Goal: Task Accomplishment & Management: Manage account settings

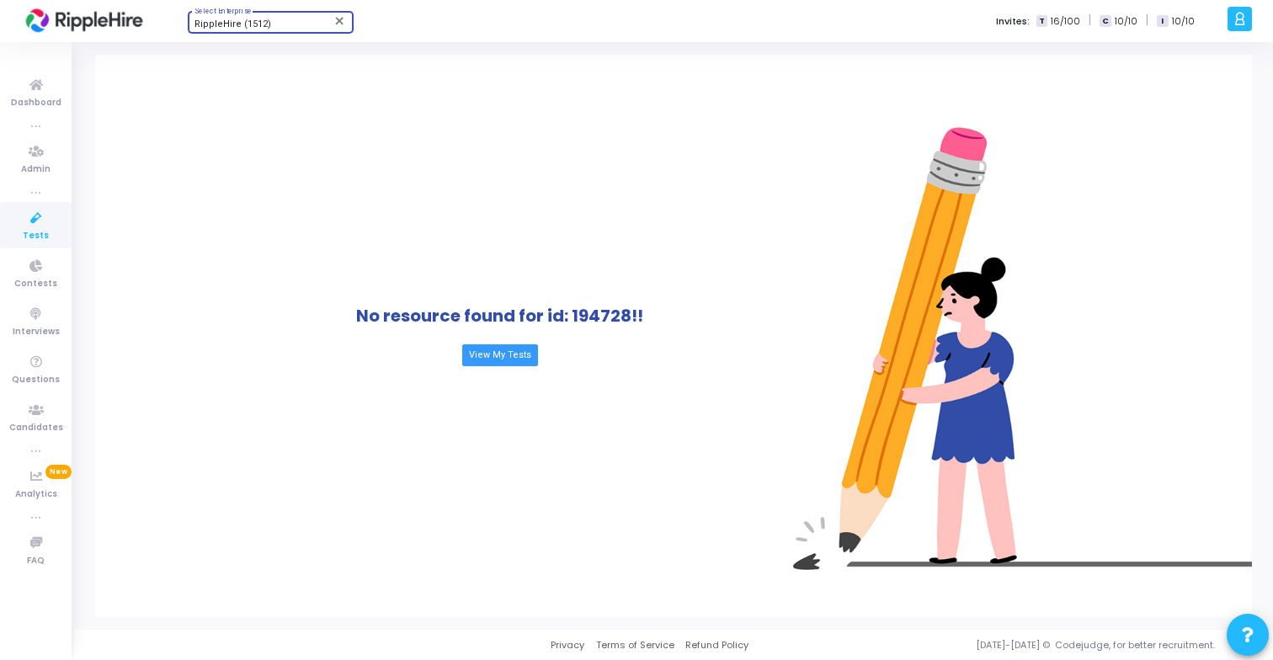
click at [283, 25] on div "RippleHire (1512)" at bounding box center [263, 24] width 136 height 10
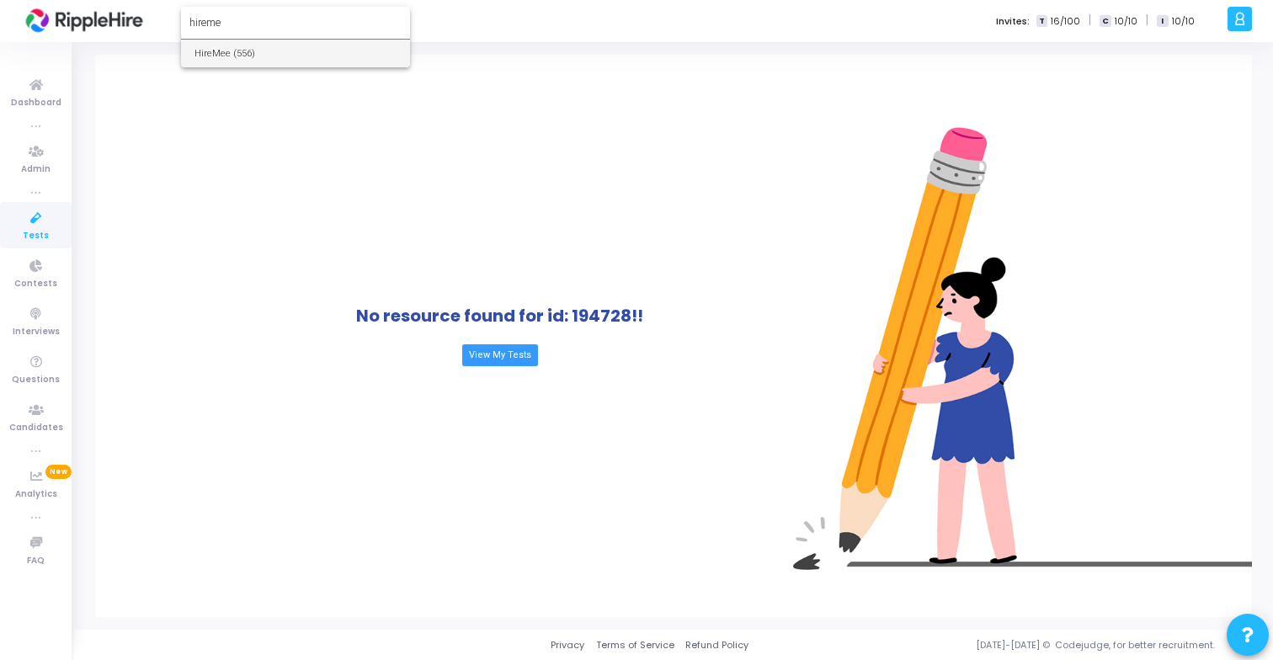
type input "hireme"
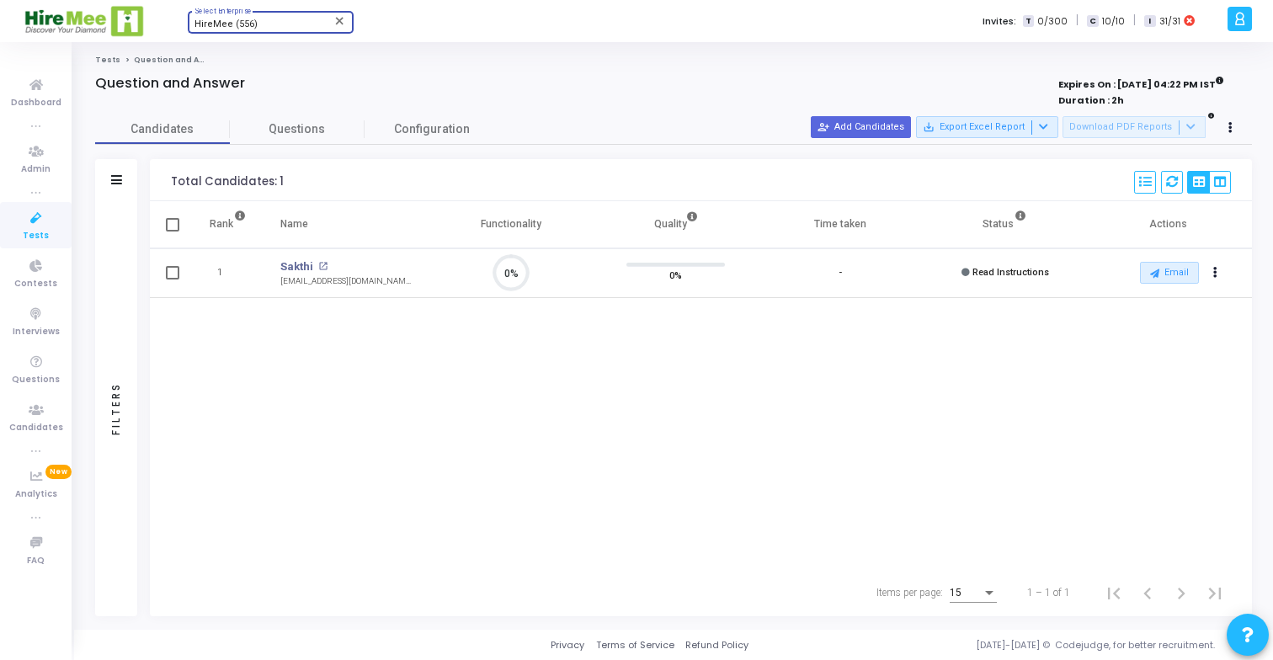
scroll to position [35, 43]
click at [297, 126] on span "Questions" at bounding box center [297, 129] width 135 height 18
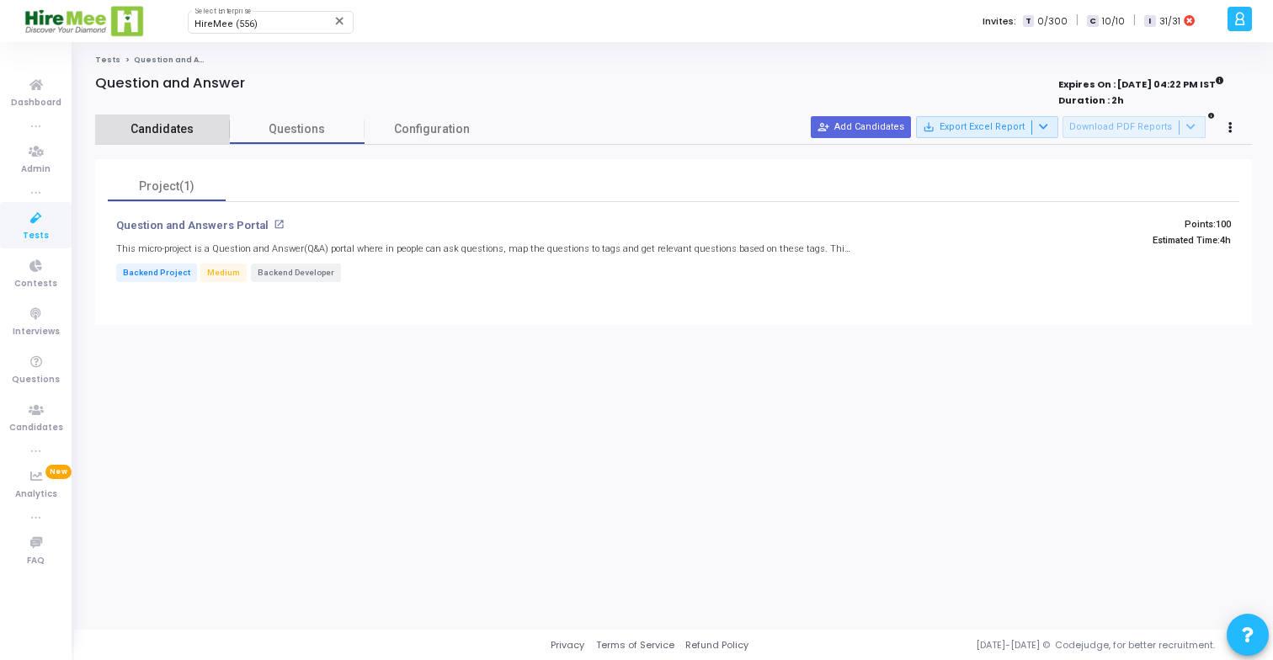
click at [183, 135] on span "Candidates" at bounding box center [162, 129] width 135 height 18
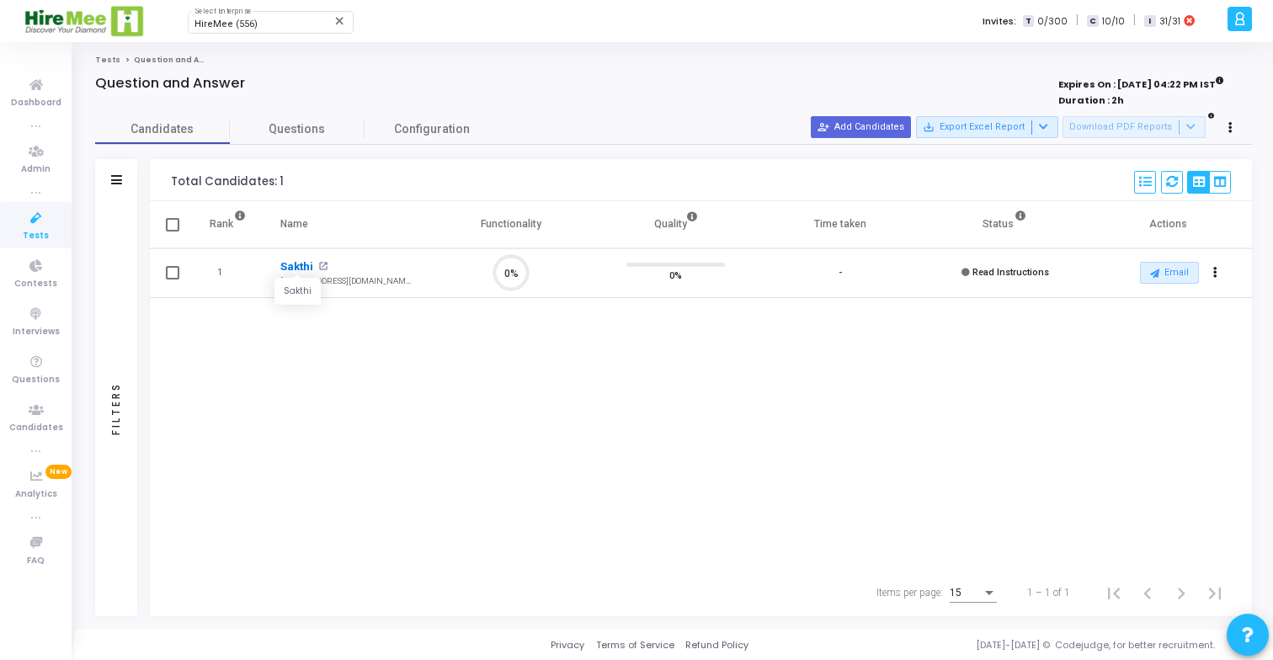
click at [295, 269] on link "Sakthi" at bounding box center [296, 267] width 33 height 17
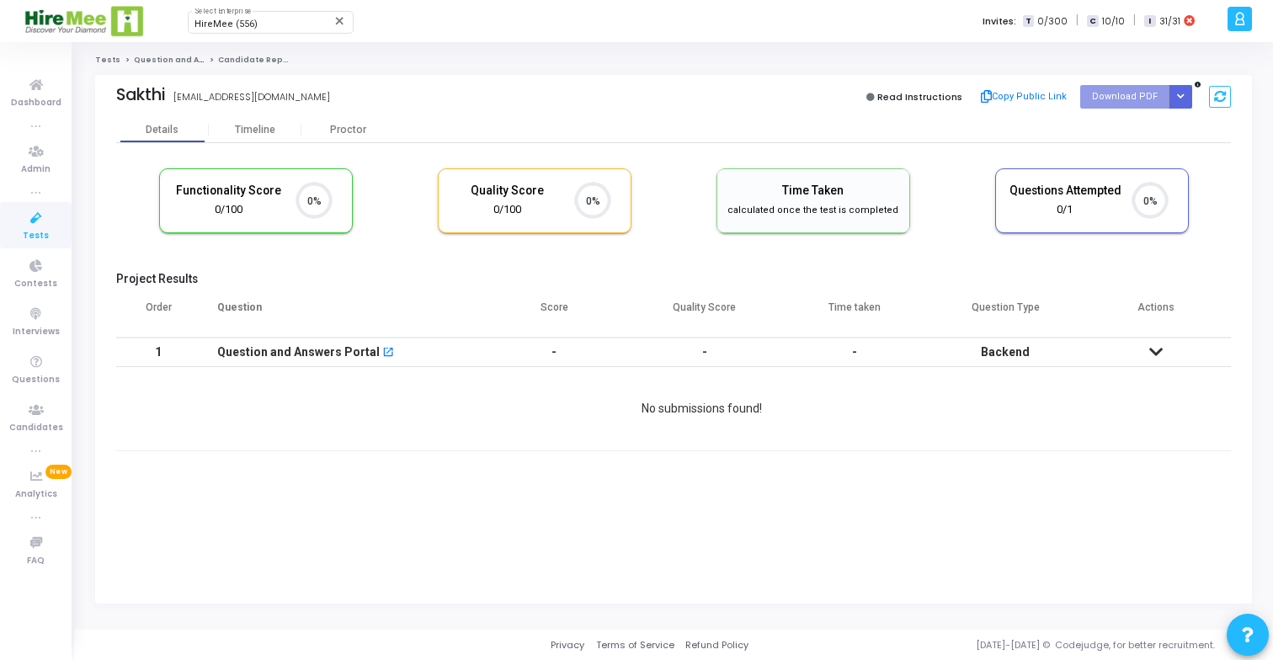
scroll to position [35, 43]
click at [340, 133] on div "Proctor" at bounding box center [347, 130] width 93 height 13
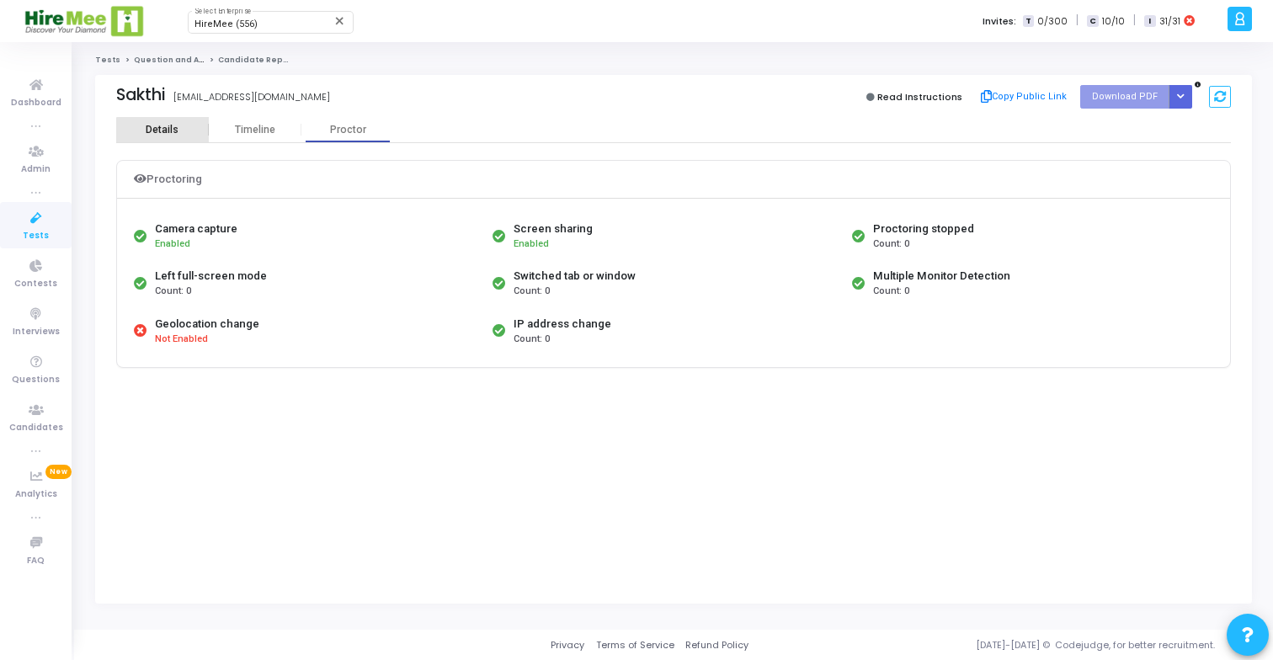
click at [197, 135] on div "Details" at bounding box center [162, 130] width 93 height 13
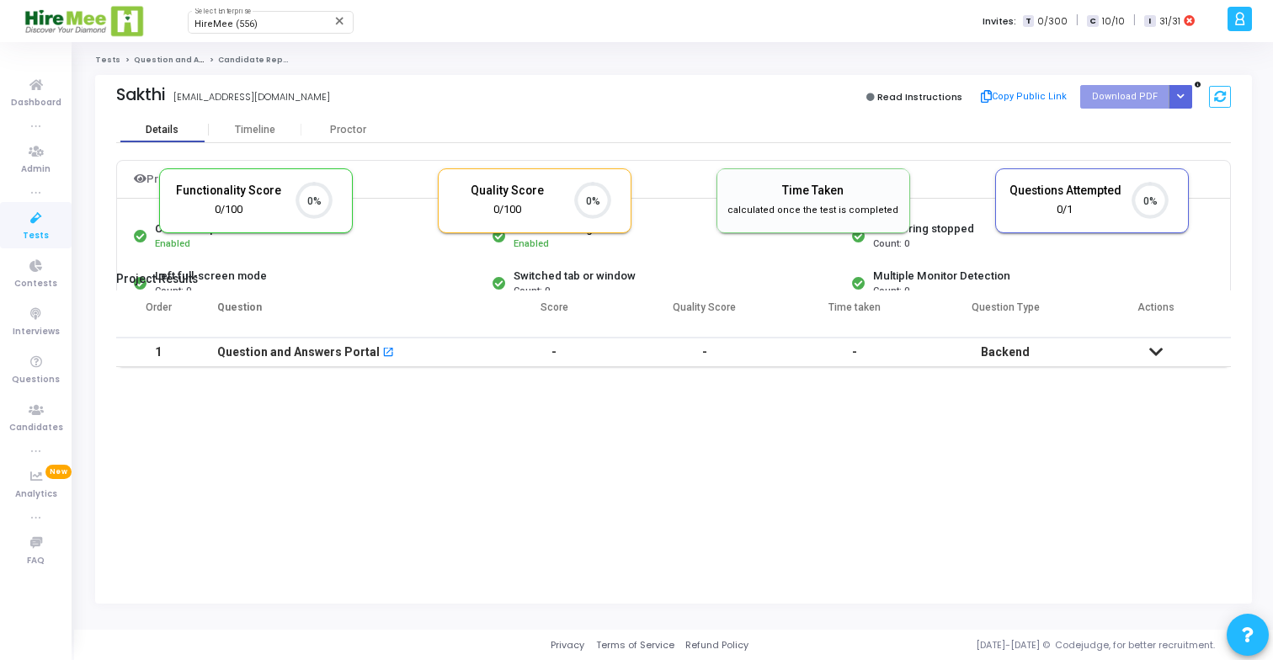
scroll to position [35, 43]
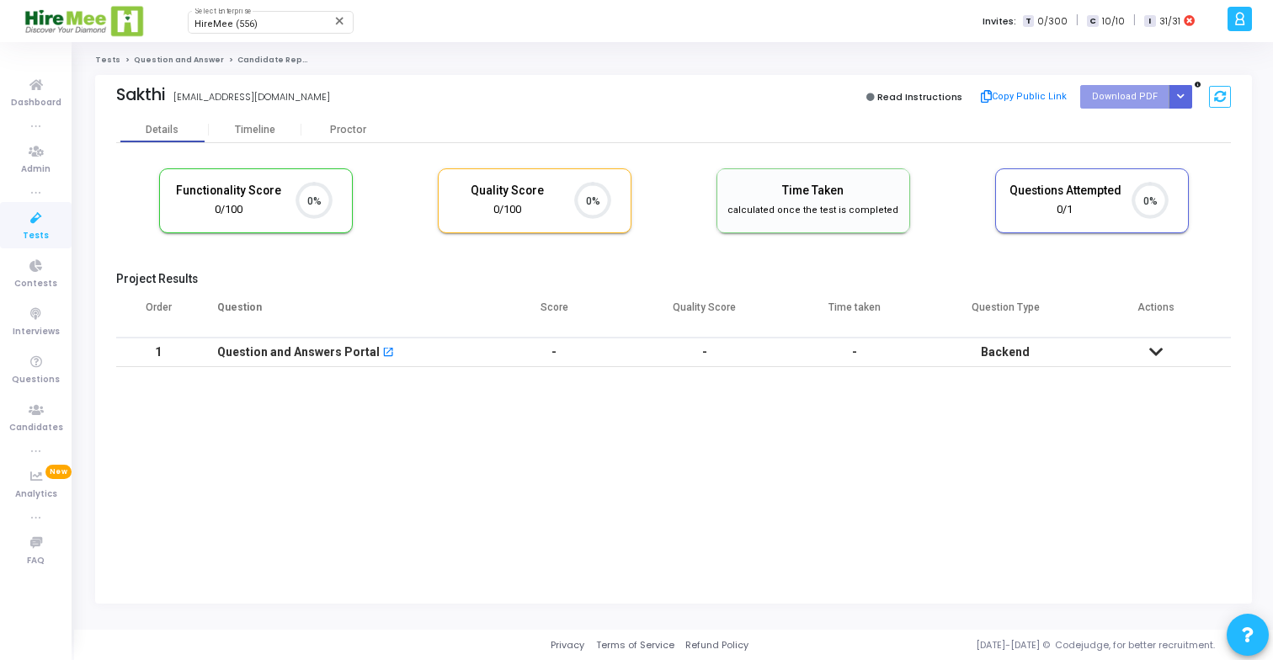
click at [184, 62] on link "Question and Answer" at bounding box center [179, 60] width 90 height 10
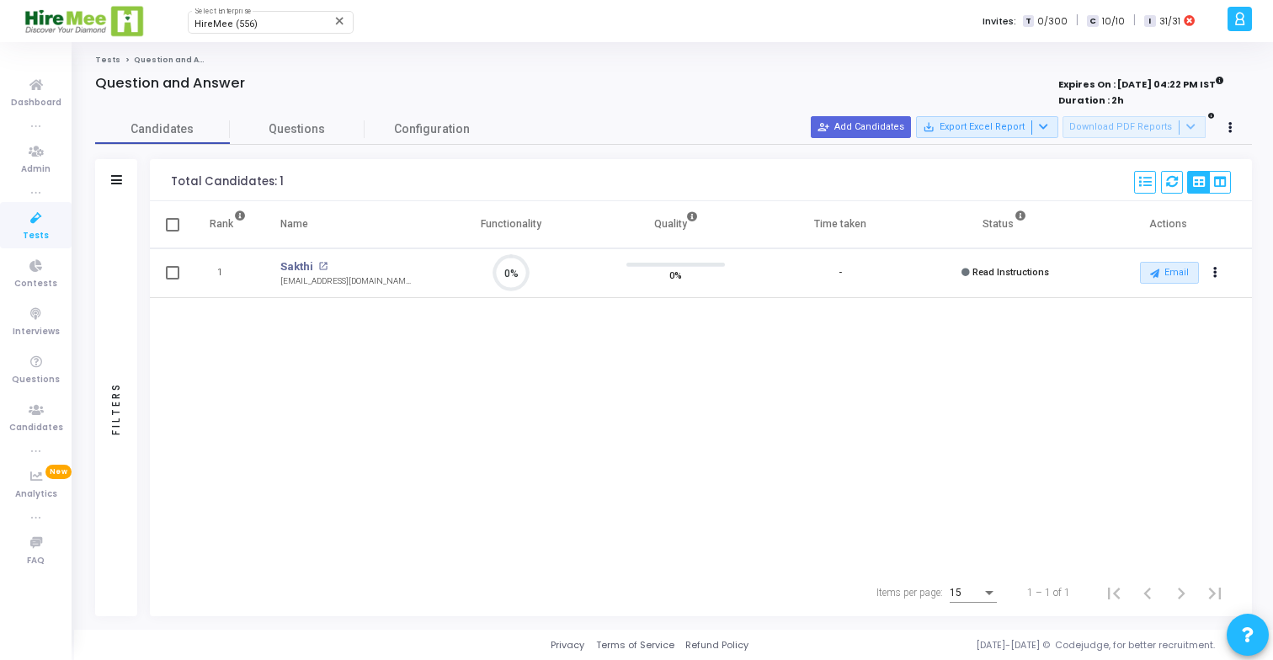
scroll to position [35, 43]
click at [1233, 137] on button at bounding box center [1231, 128] width 24 height 24
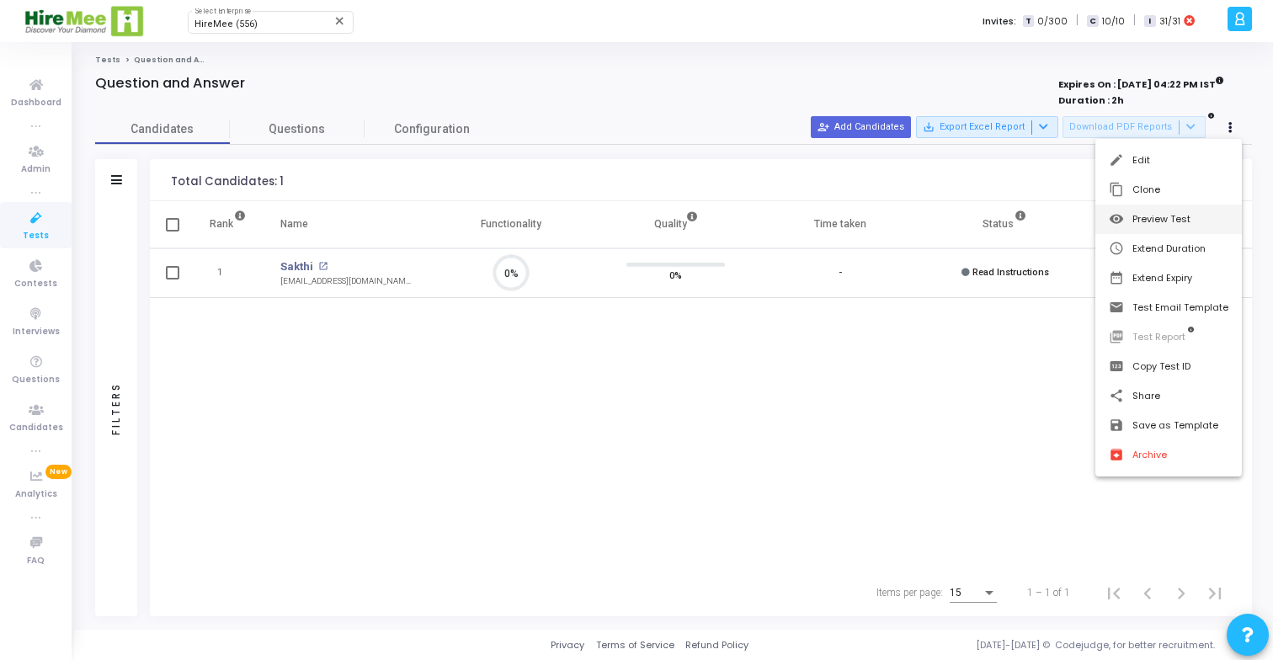
click at [1180, 224] on button "visibility Preview Test" at bounding box center [1168, 219] width 147 height 29
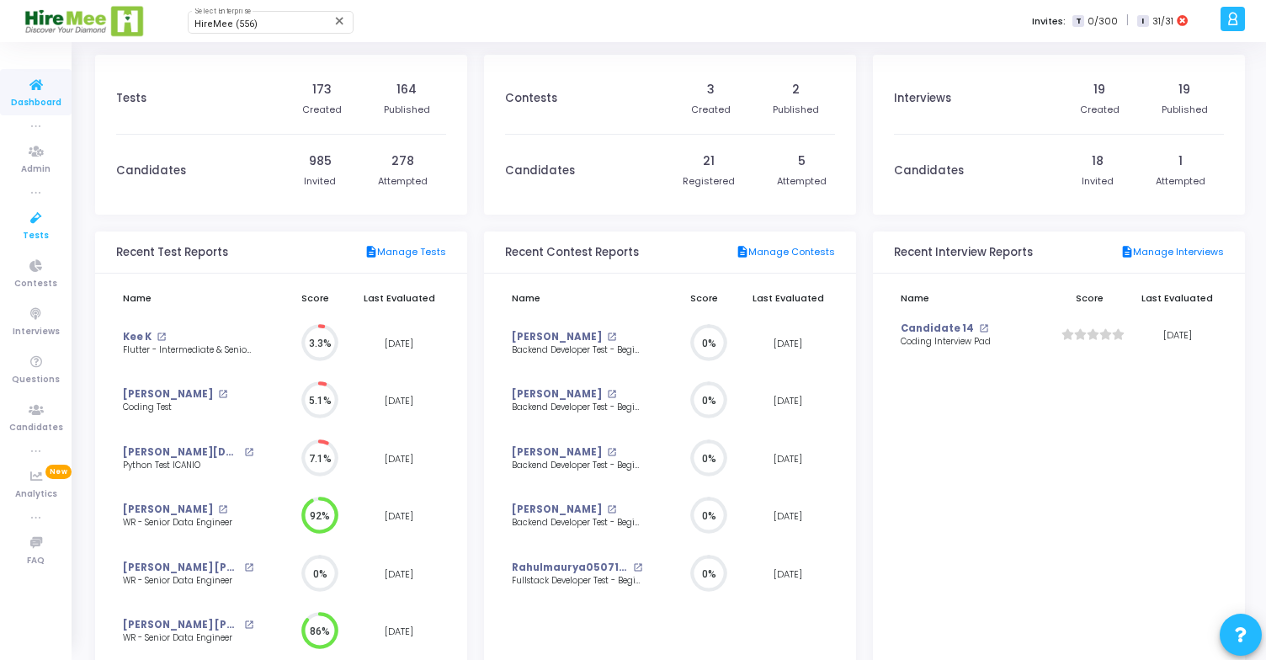
click at [33, 238] on span "Tests" at bounding box center [36, 236] width 26 height 14
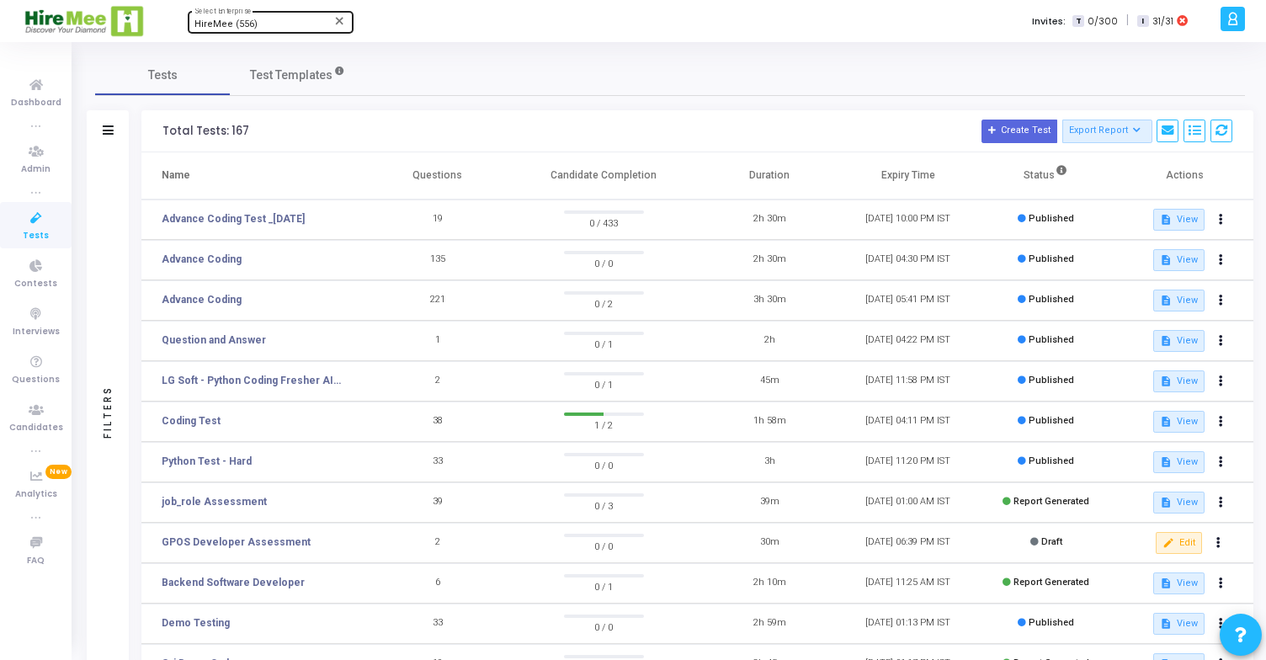
click at [284, 25] on div "HireMee (556)" at bounding box center [263, 24] width 136 height 10
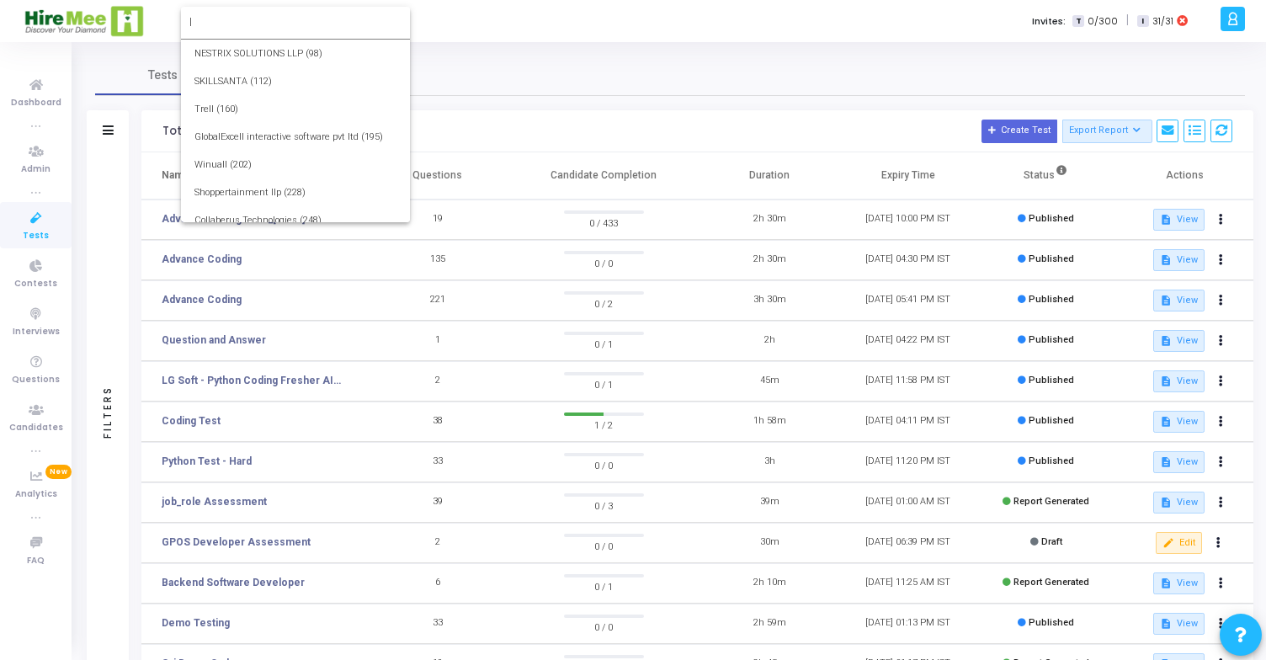
type input "ll"
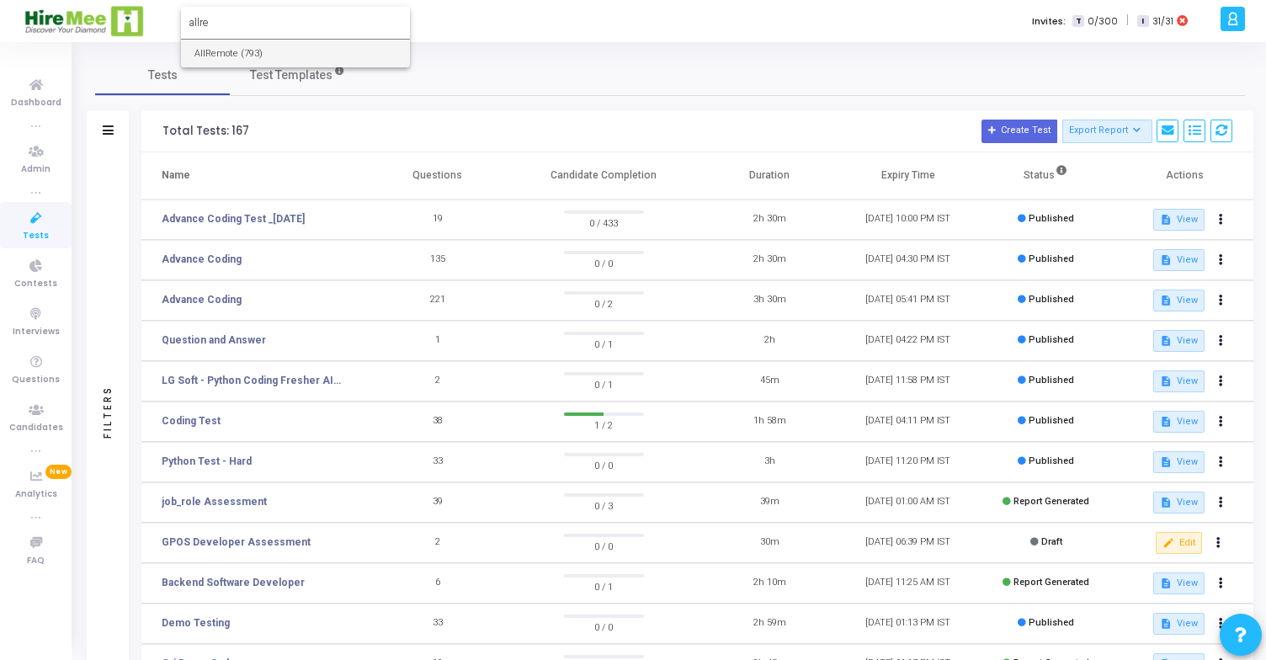
type input "allre"
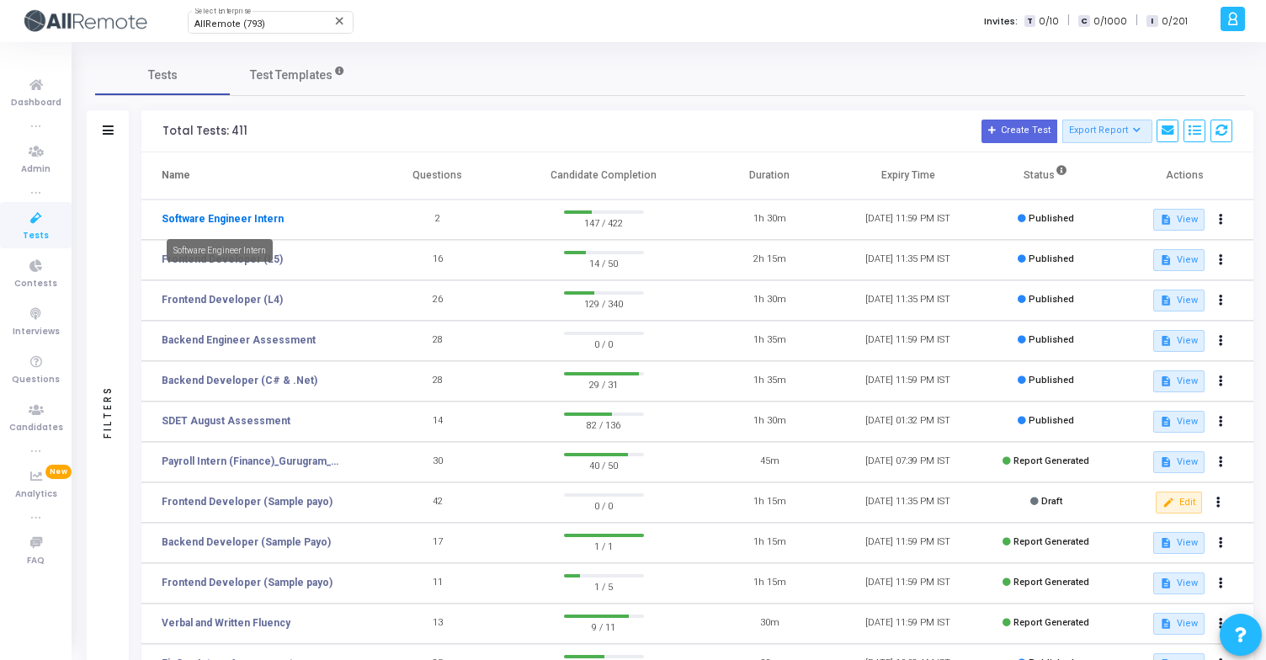
click at [245, 224] on link "Software Engineer Intern" at bounding box center [223, 218] width 122 height 15
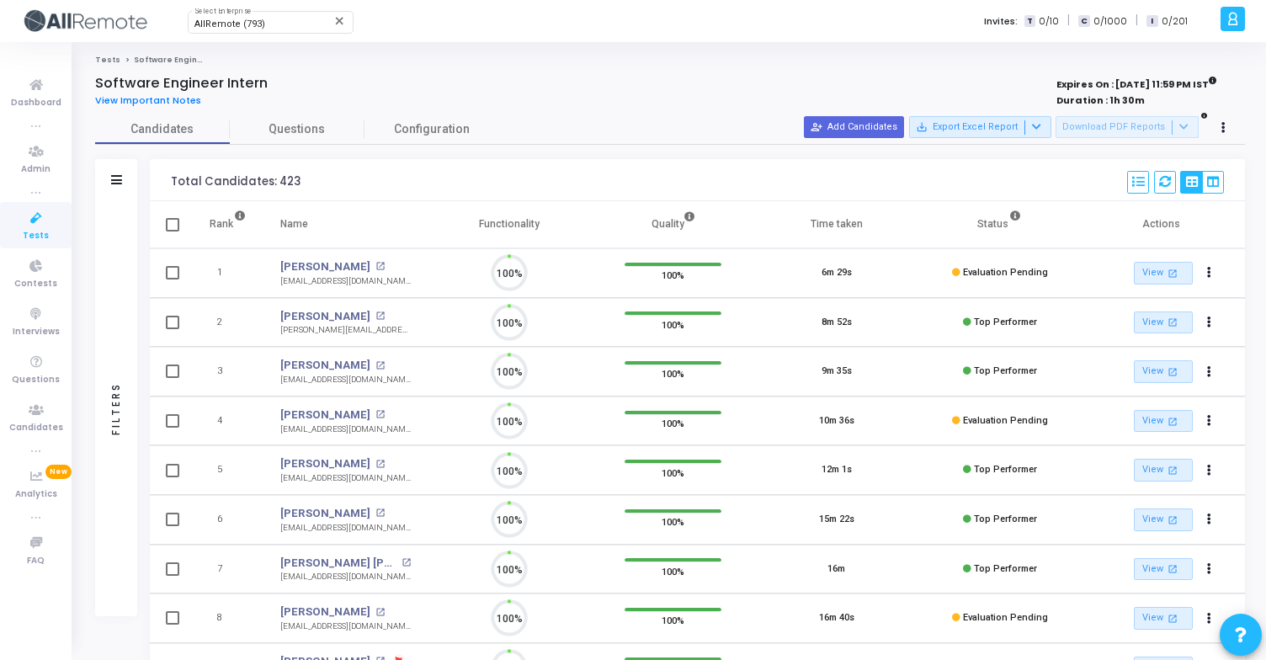
scroll to position [8, 8]
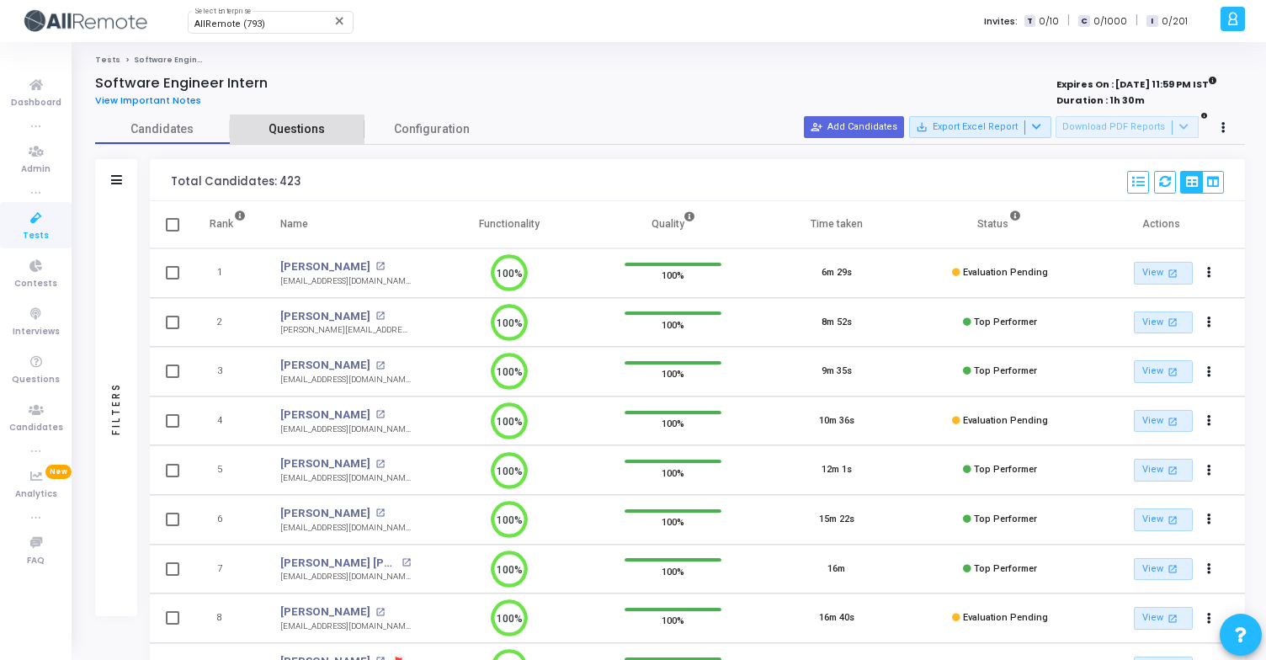
click at [294, 131] on span "Questions" at bounding box center [297, 129] width 135 height 18
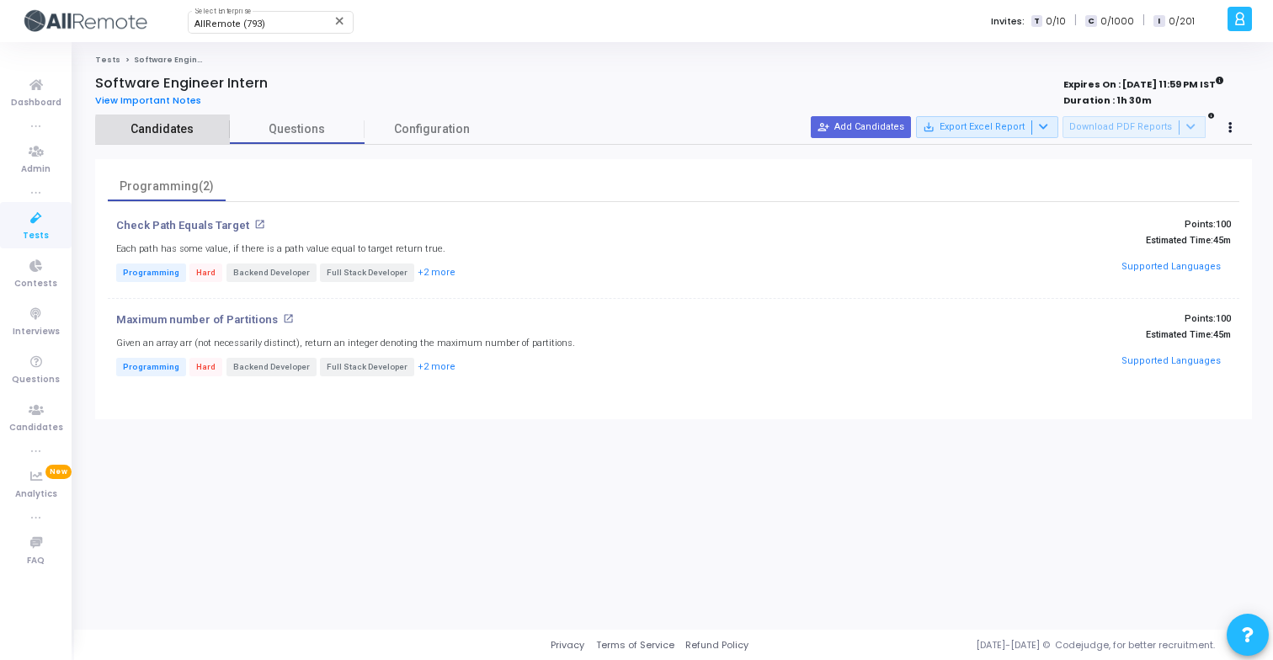
click at [191, 130] on span "Candidates" at bounding box center [162, 129] width 135 height 18
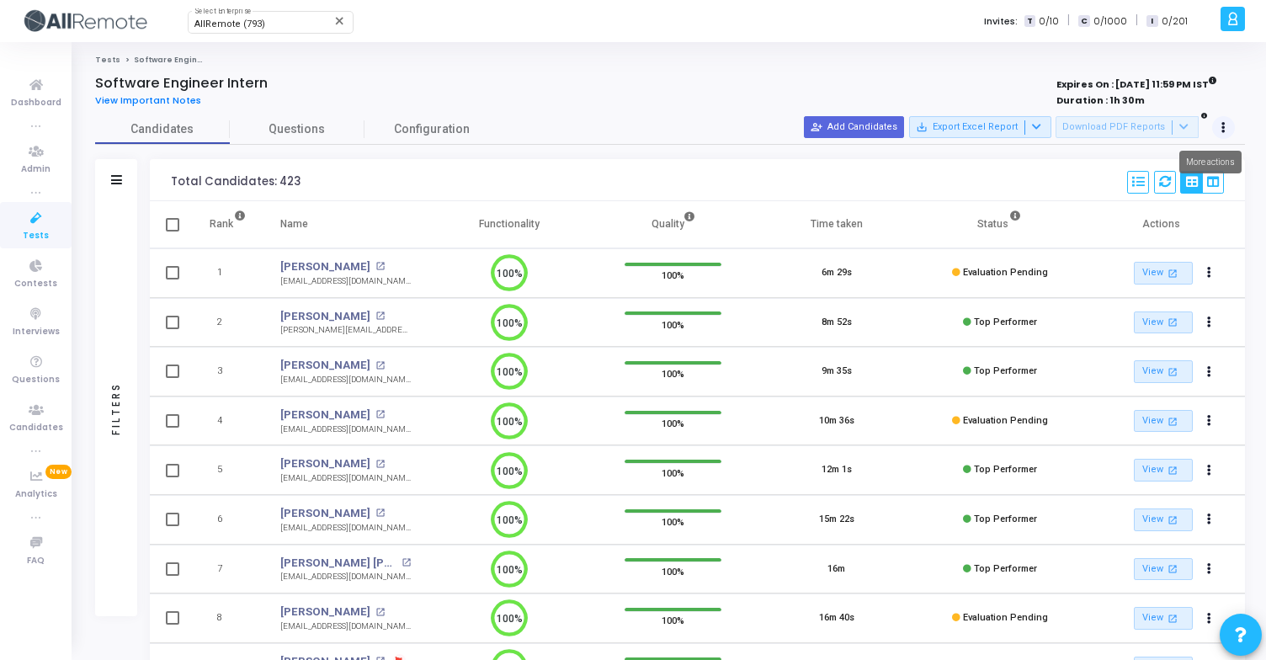
click at [1227, 122] on button at bounding box center [1225, 128] width 24 height 24
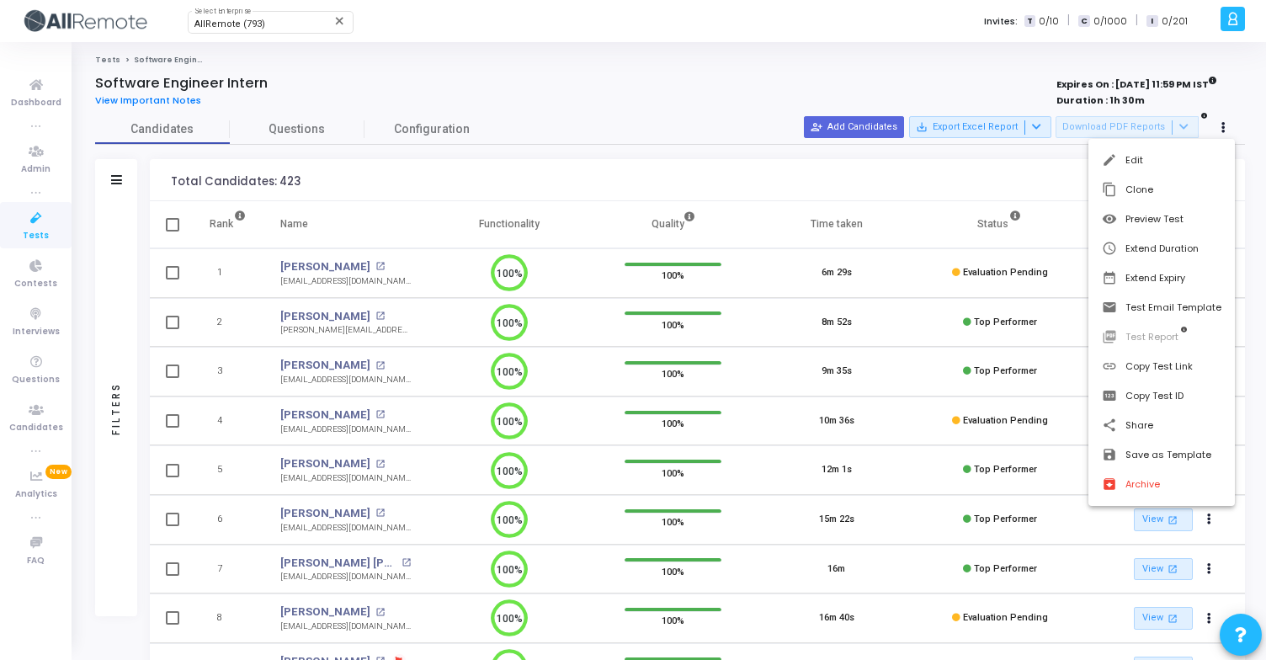
click at [493, 204] on div at bounding box center [633, 330] width 1266 height 660
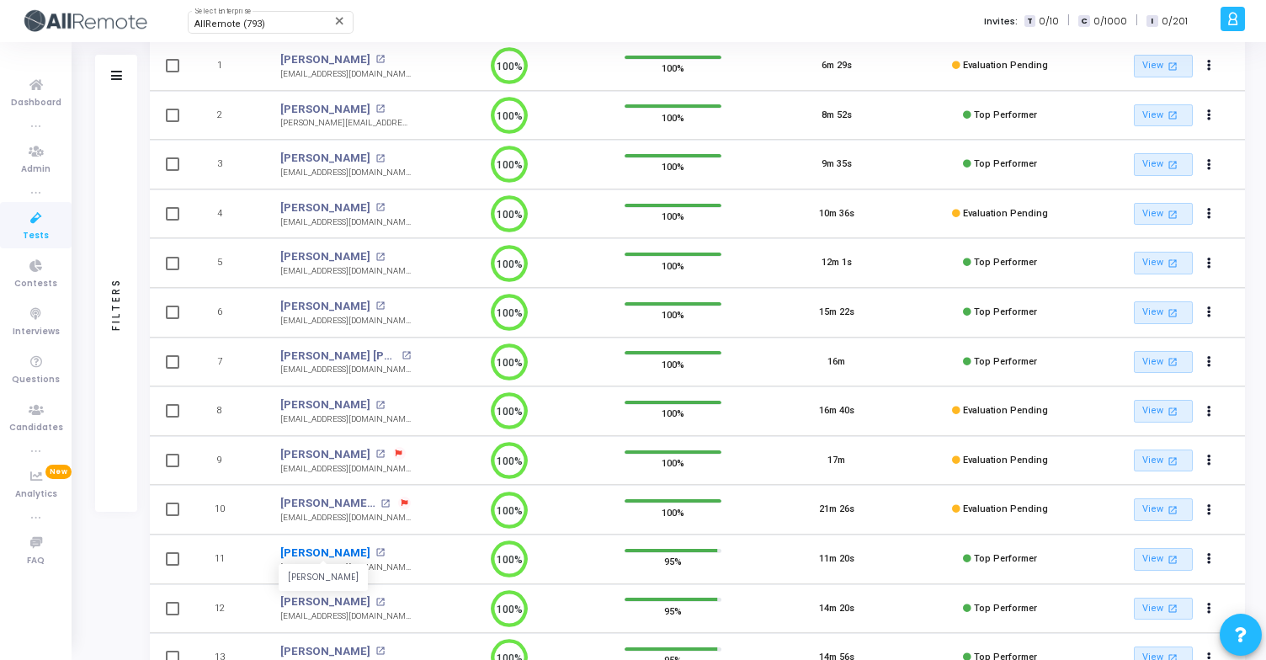
click at [318, 554] on link "[PERSON_NAME]" at bounding box center [325, 553] width 90 height 17
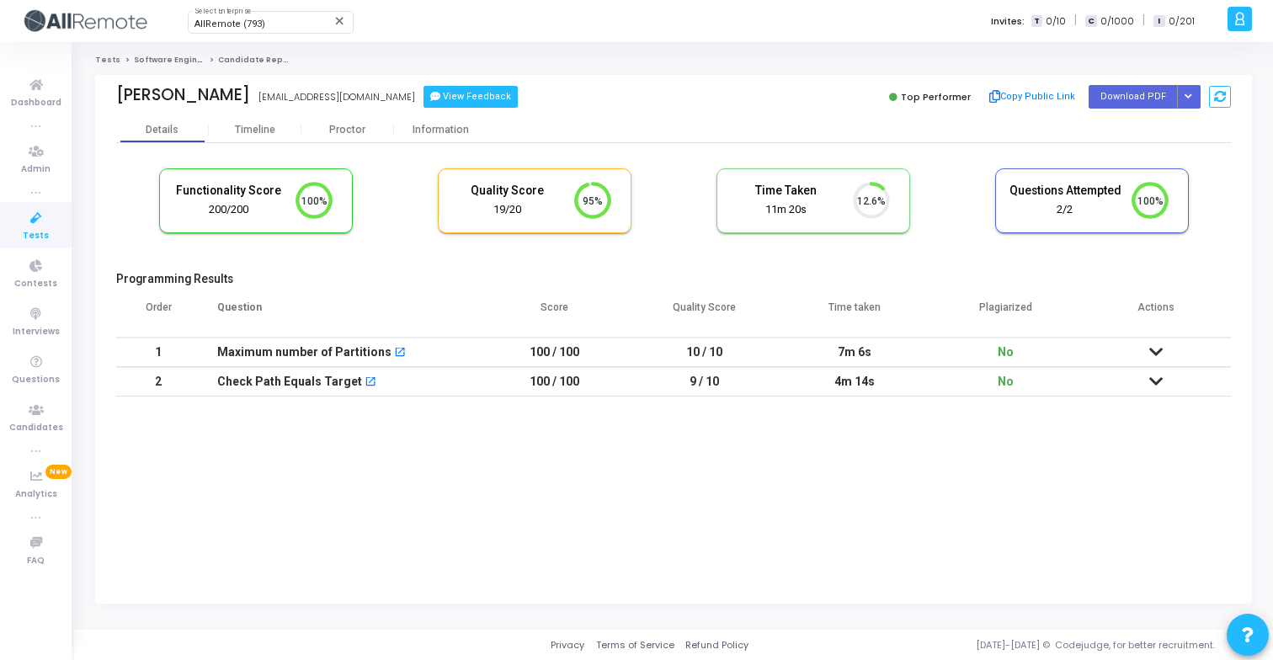
click at [456, 105] on button "View Feedback" at bounding box center [471, 97] width 94 height 22
click at [271, 131] on div "Timeline" at bounding box center [255, 130] width 40 height 13
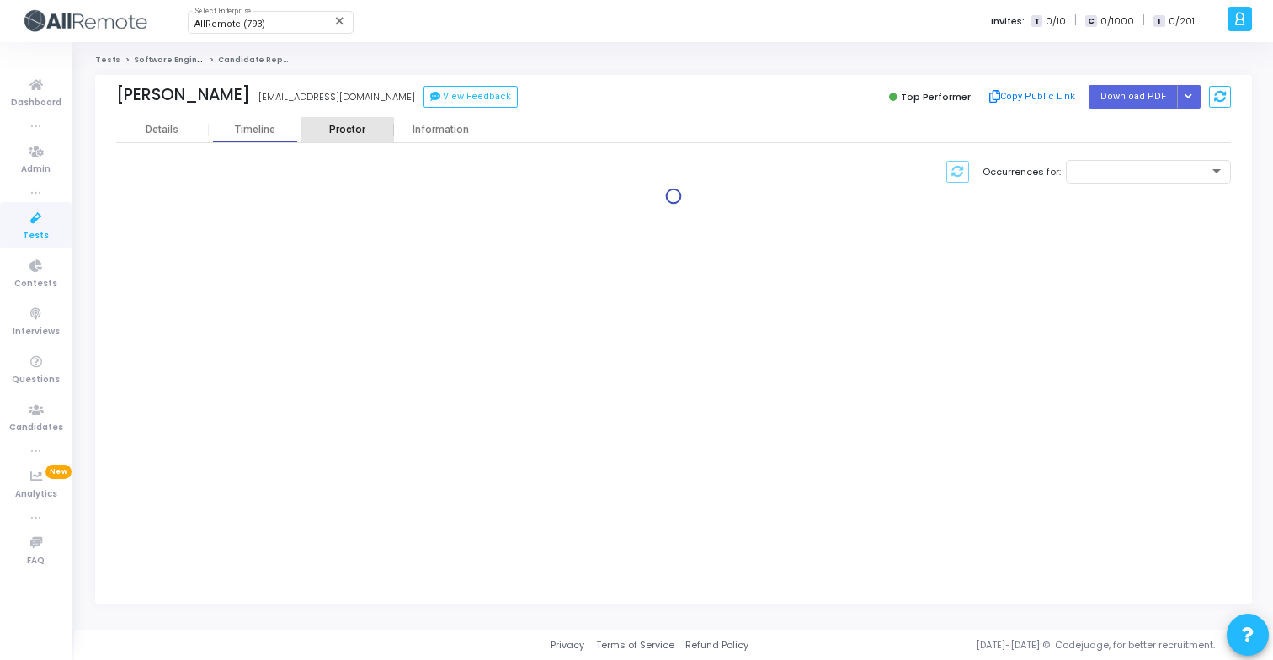
click at [344, 131] on div "Proctor" at bounding box center [347, 130] width 93 height 13
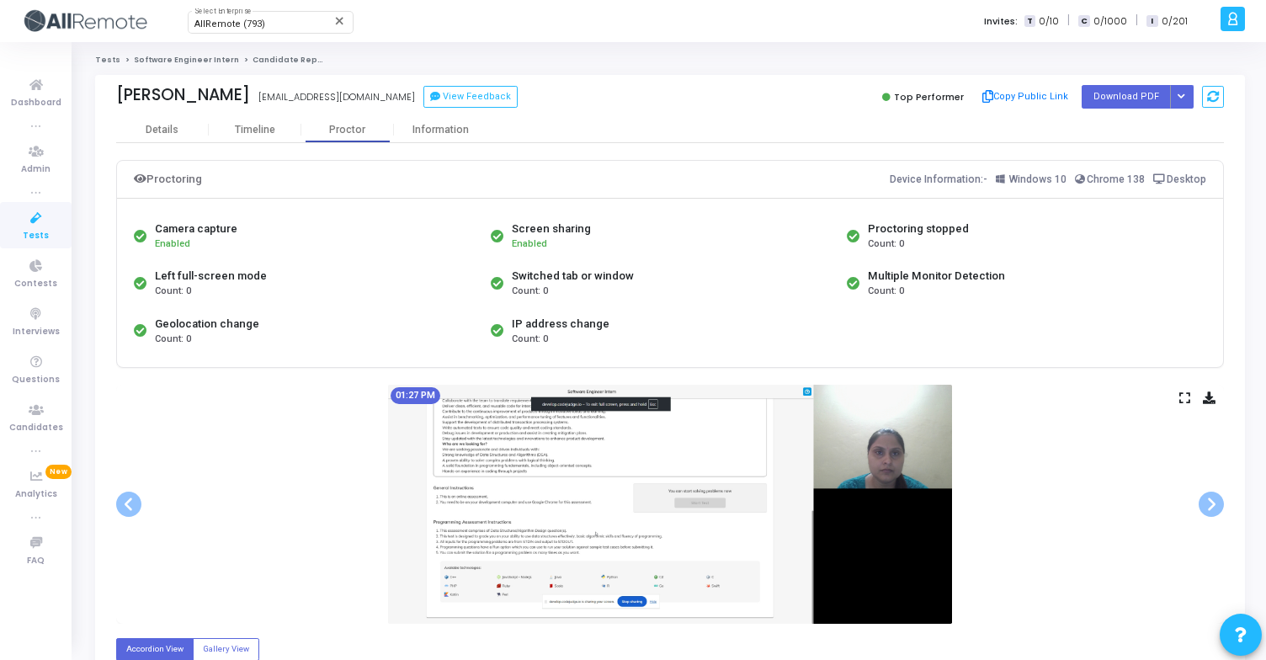
click at [188, 59] on link "Software Engineer Intern" at bounding box center [186, 60] width 105 height 10
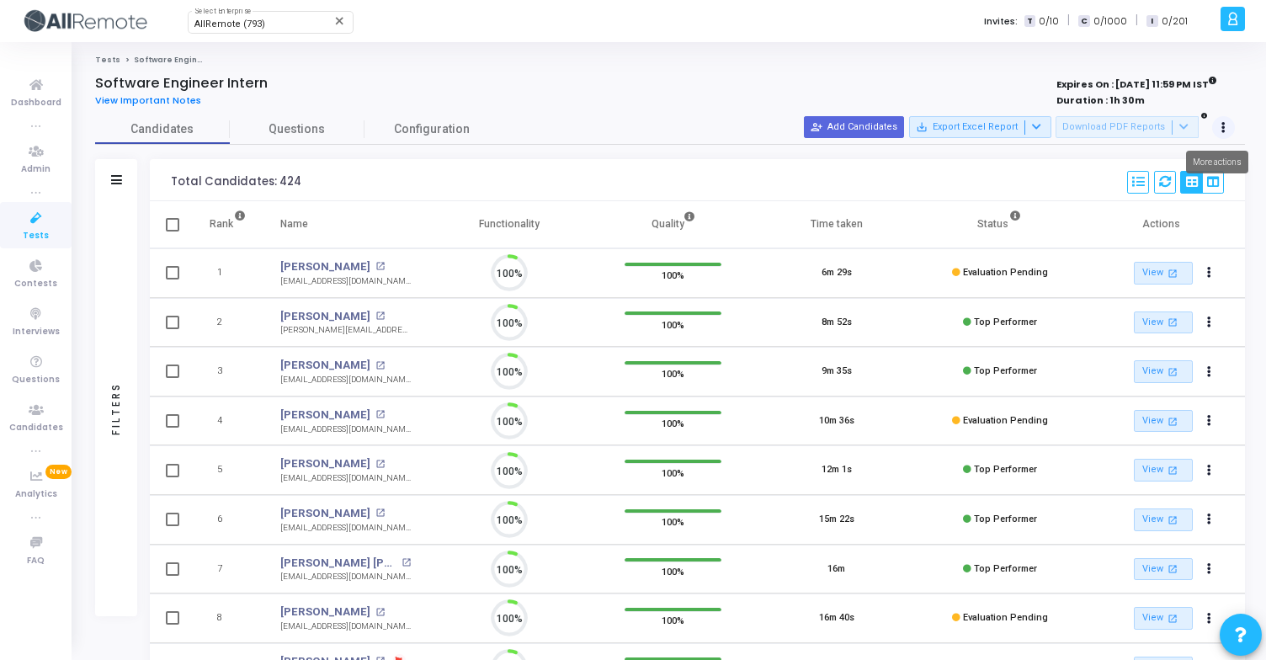
click at [1229, 124] on button at bounding box center [1225, 128] width 24 height 24
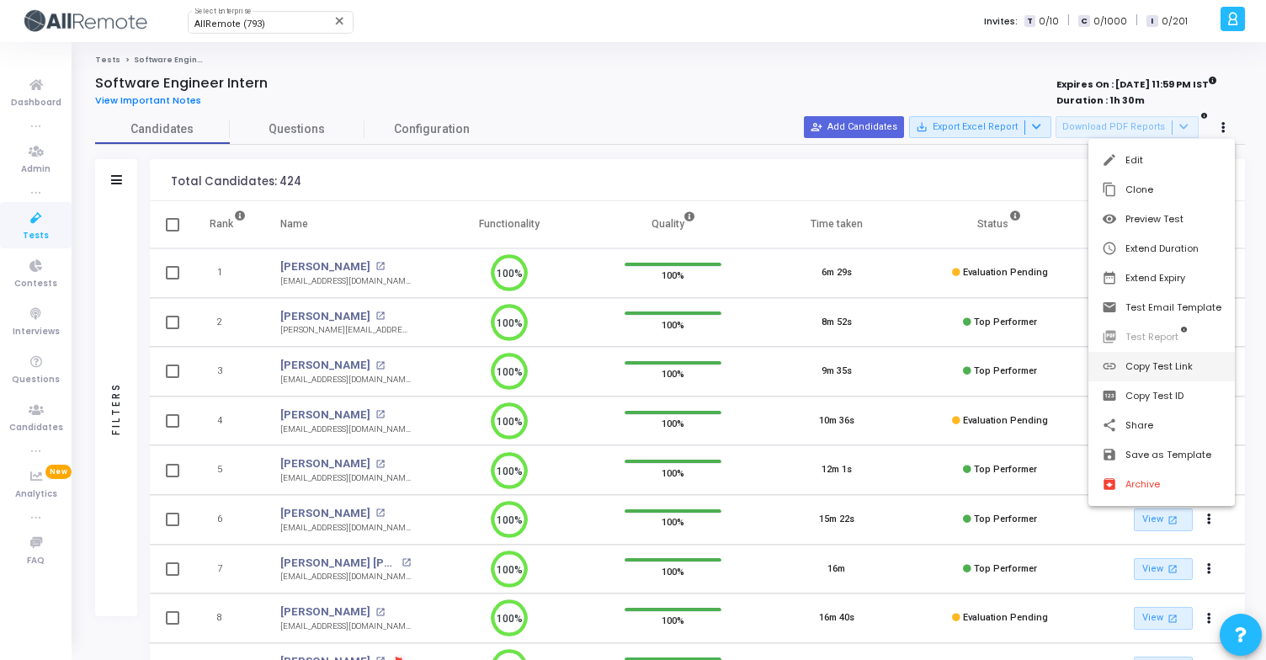
click at [1165, 364] on button "link Copy Test Link" at bounding box center [1162, 366] width 147 height 29
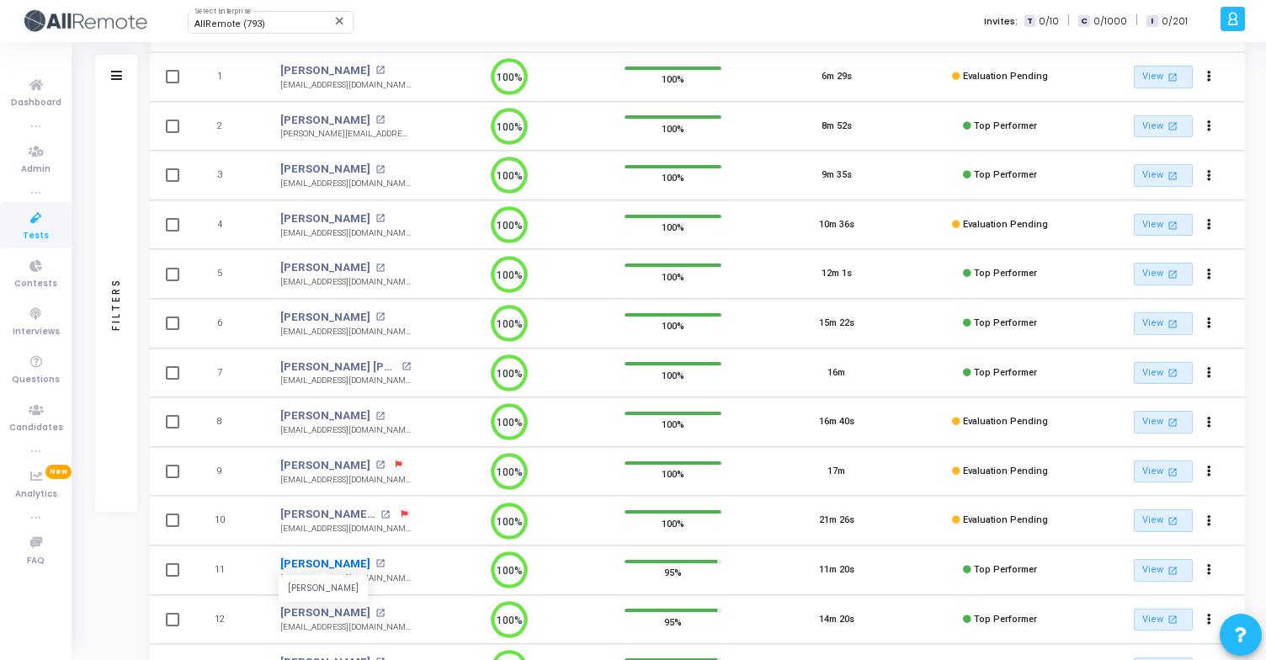
click at [314, 557] on link "[PERSON_NAME]" at bounding box center [325, 564] width 90 height 17
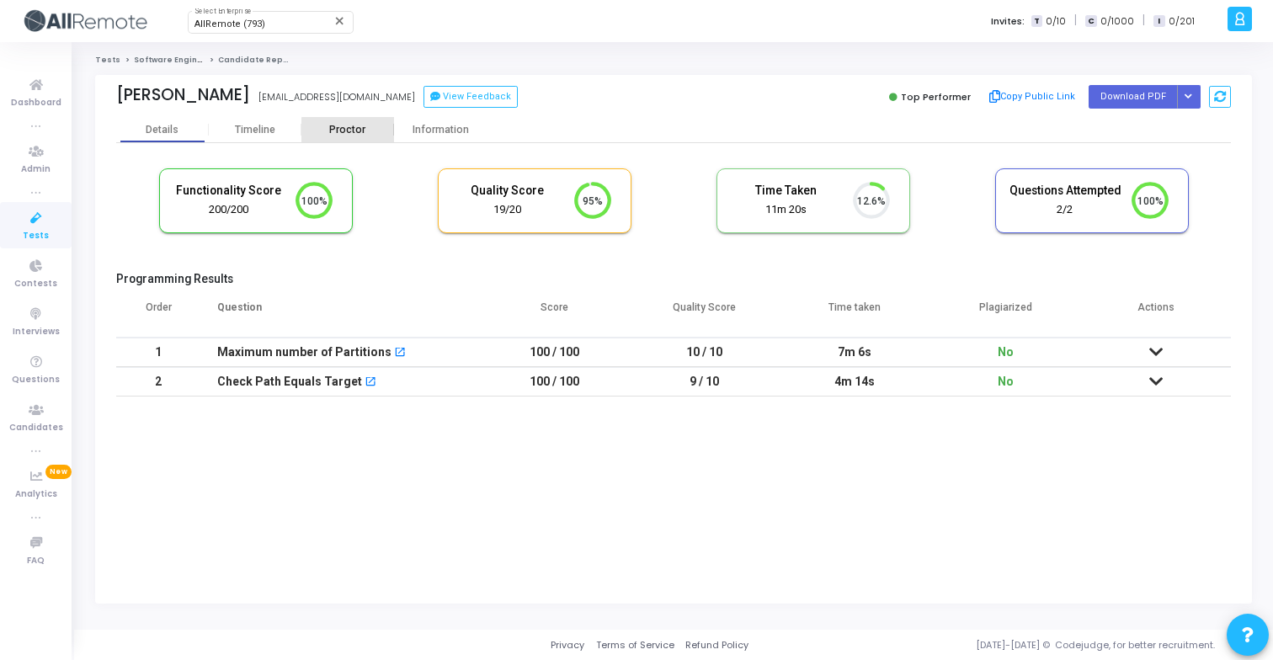
click at [349, 131] on div "Proctor" at bounding box center [347, 130] width 93 height 13
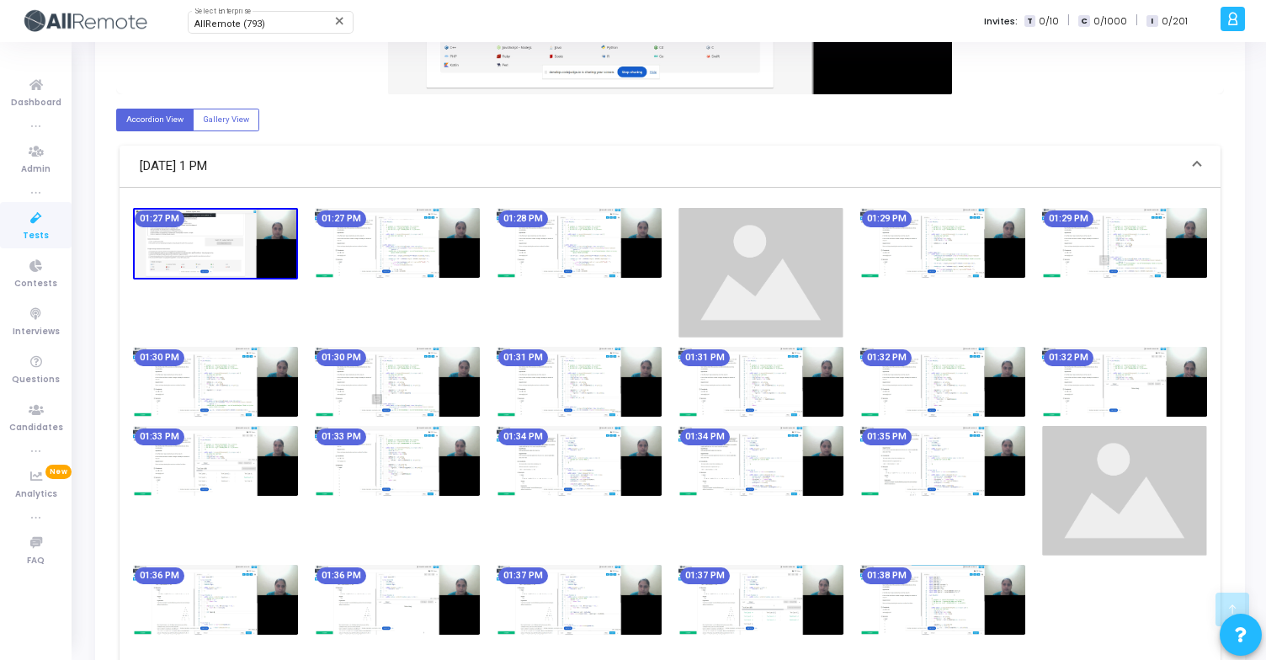
click at [620, 253] on img at bounding box center [579, 243] width 165 height 70
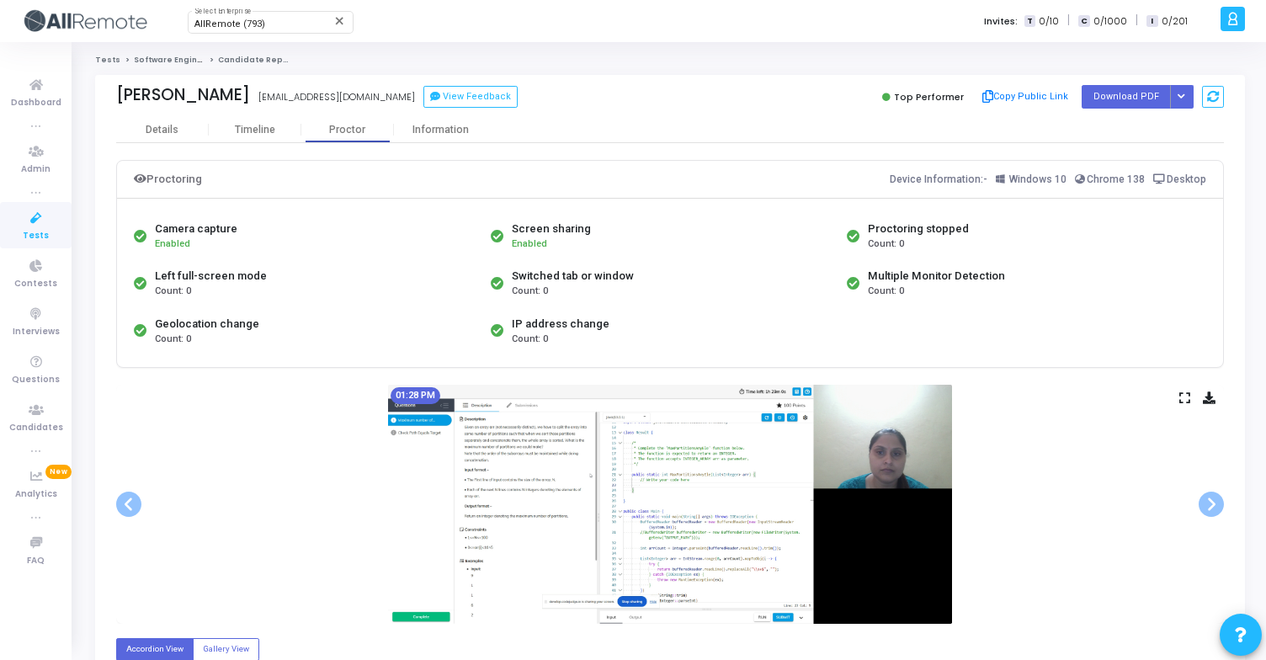
click at [1181, 396] on icon at bounding box center [1185, 397] width 11 height 9
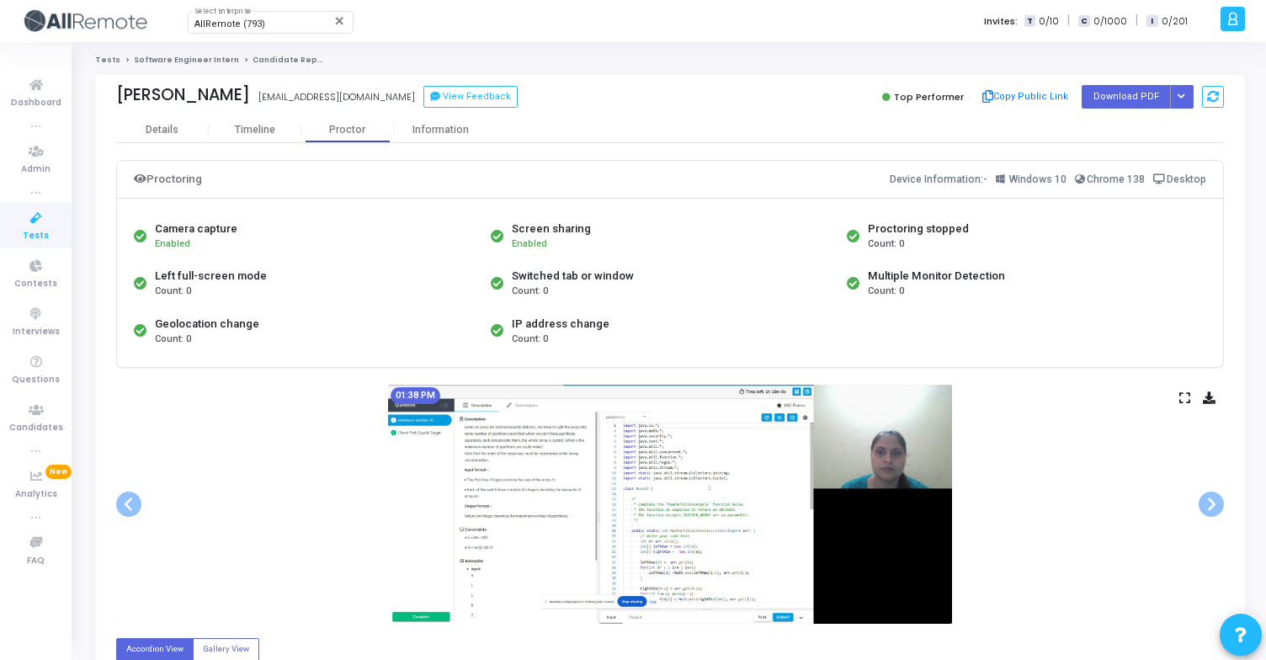
click at [184, 60] on link "Software Engineer Intern" at bounding box center [186, 60] width 105 height 10
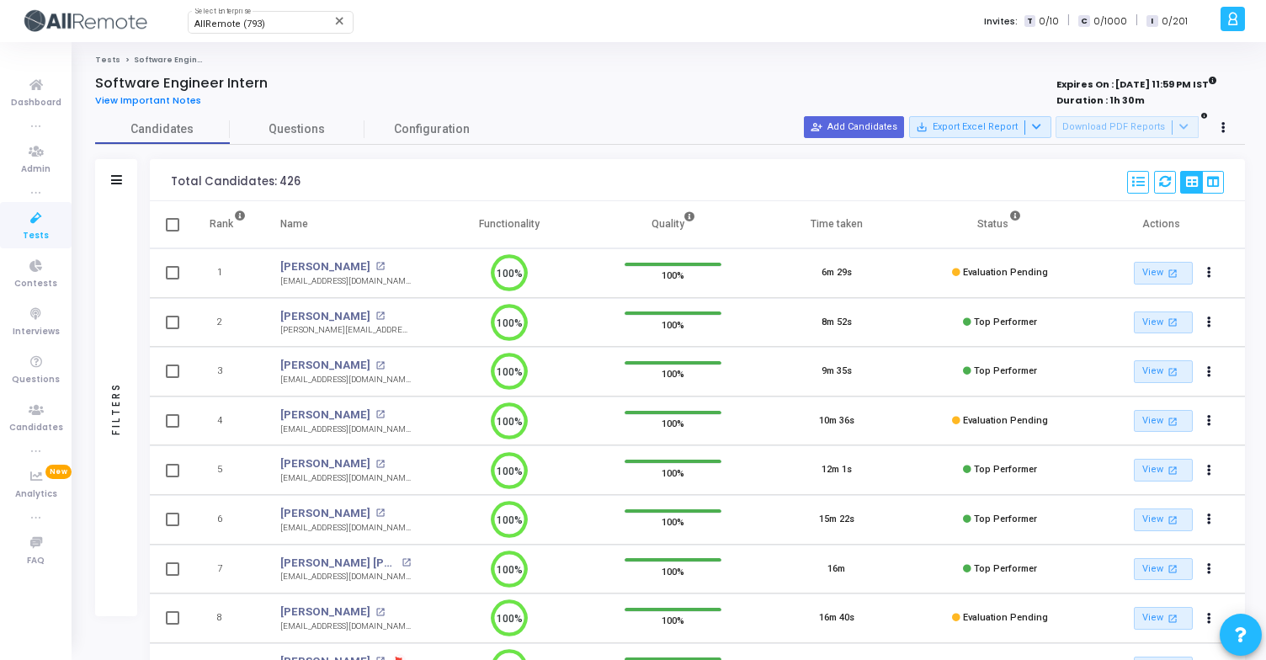
click at [106, 286] on div "Filters" at bounding box center [116, 408] width 42 height 415
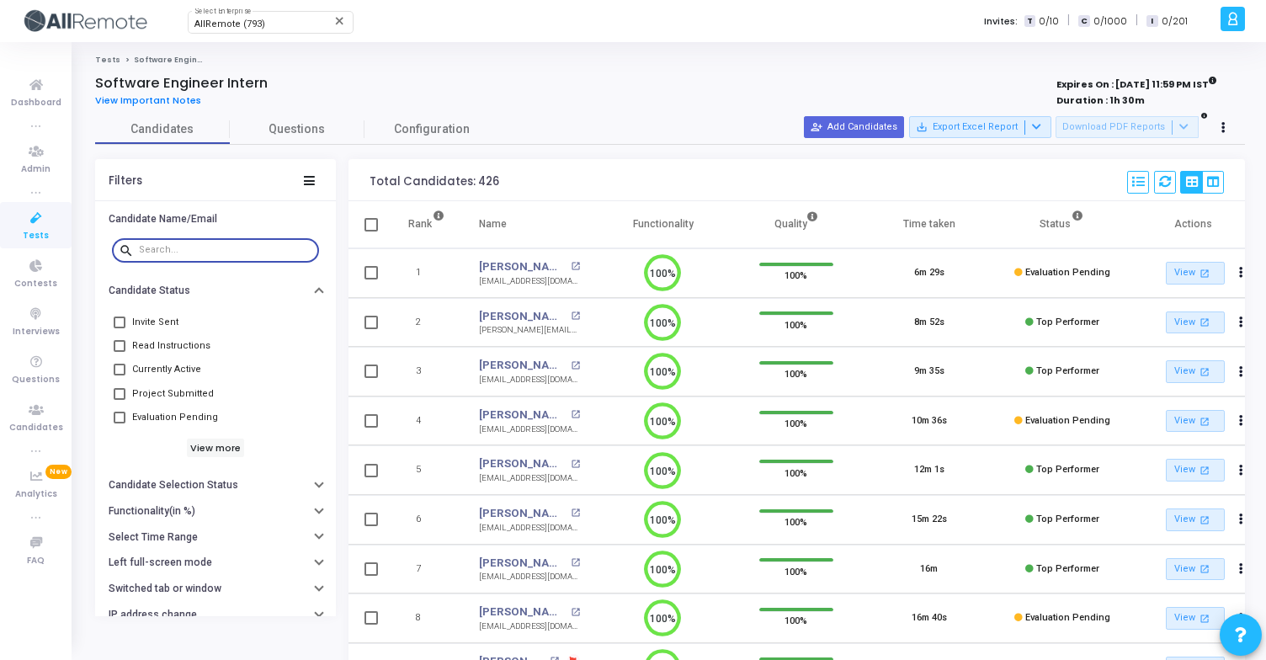
click at [229, 247] on input "text" at bounding box center [225, 250] width 173 height 10
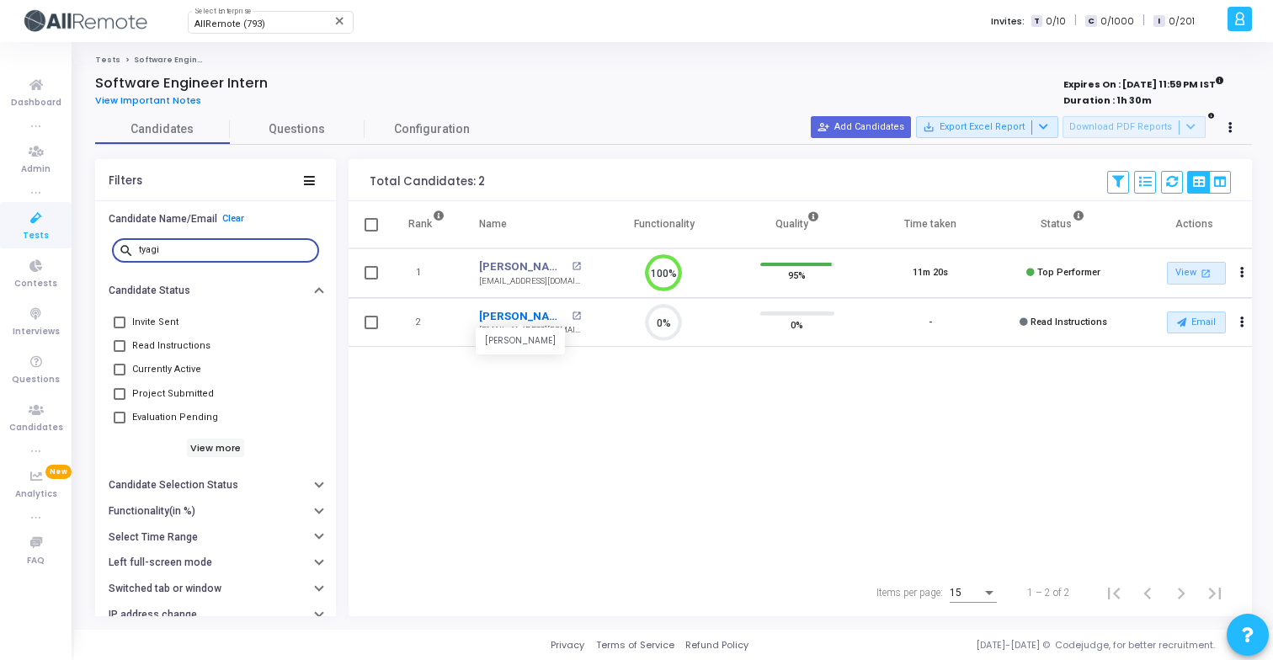
type input "tyagi"
click at [227, 211] on button "Candidate Name/Email Clear" at bounding box center [215, 218] width 241 height 26
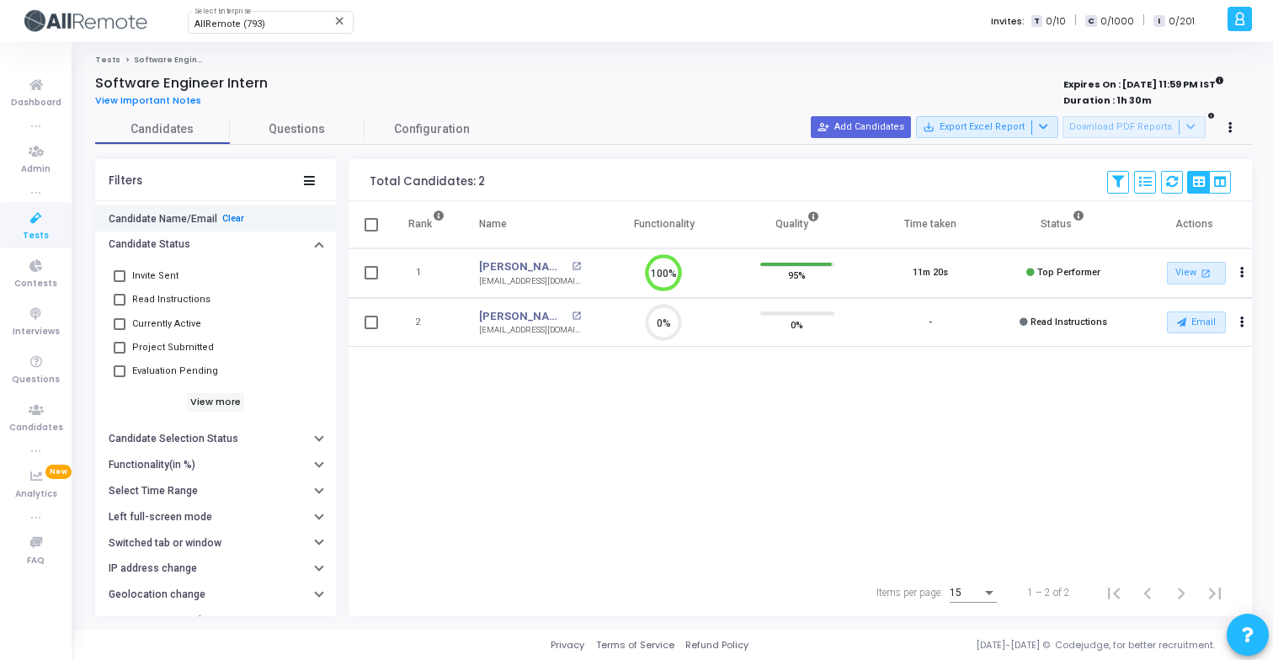
click at [226, 215] on link "Clear" at bounding box center [233, 218] width 22 height 11
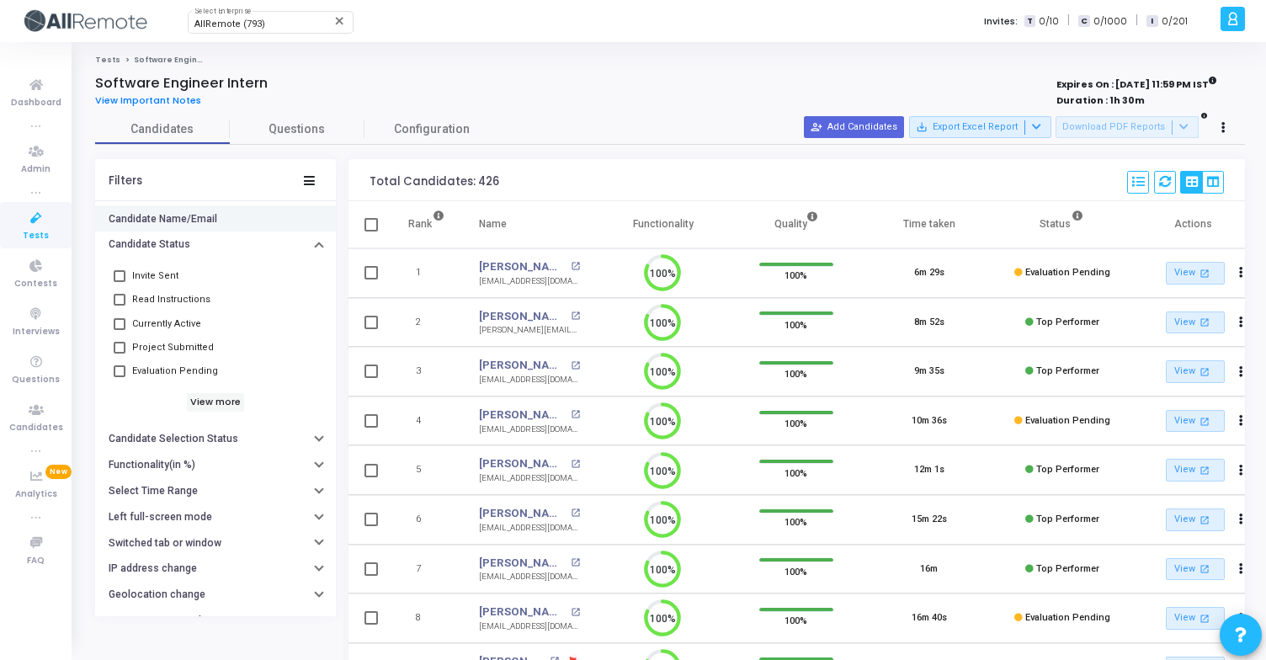
click at [38, 229] on span "Tests" at bounding box center [36, 236] width 26 height 14
